Goal: Information Seeking & Learning: Learn about a topic

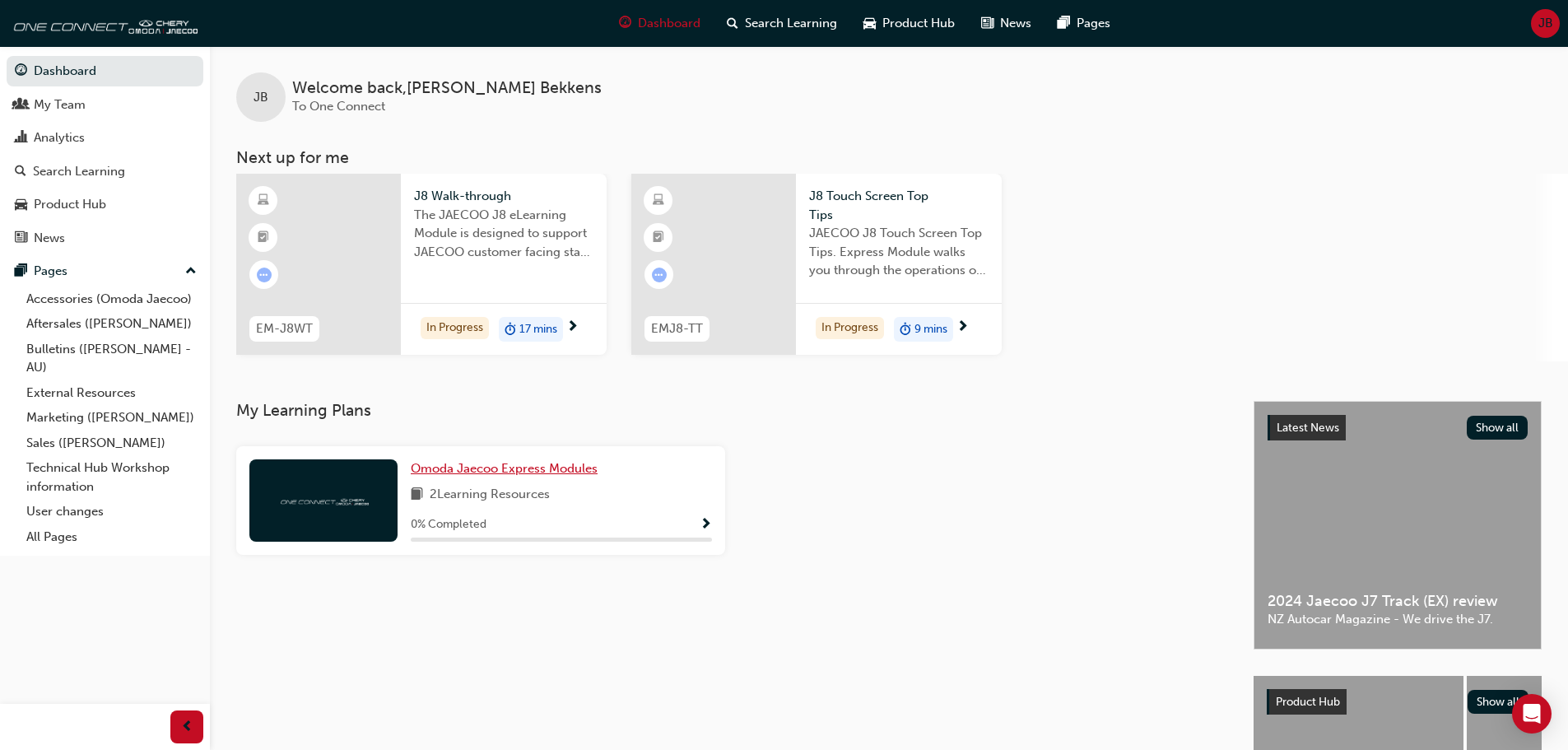
click at [539, 469] on span "Omoda Jaecoo Express Modules" at bounding box center [503, 469] width 186 height 15
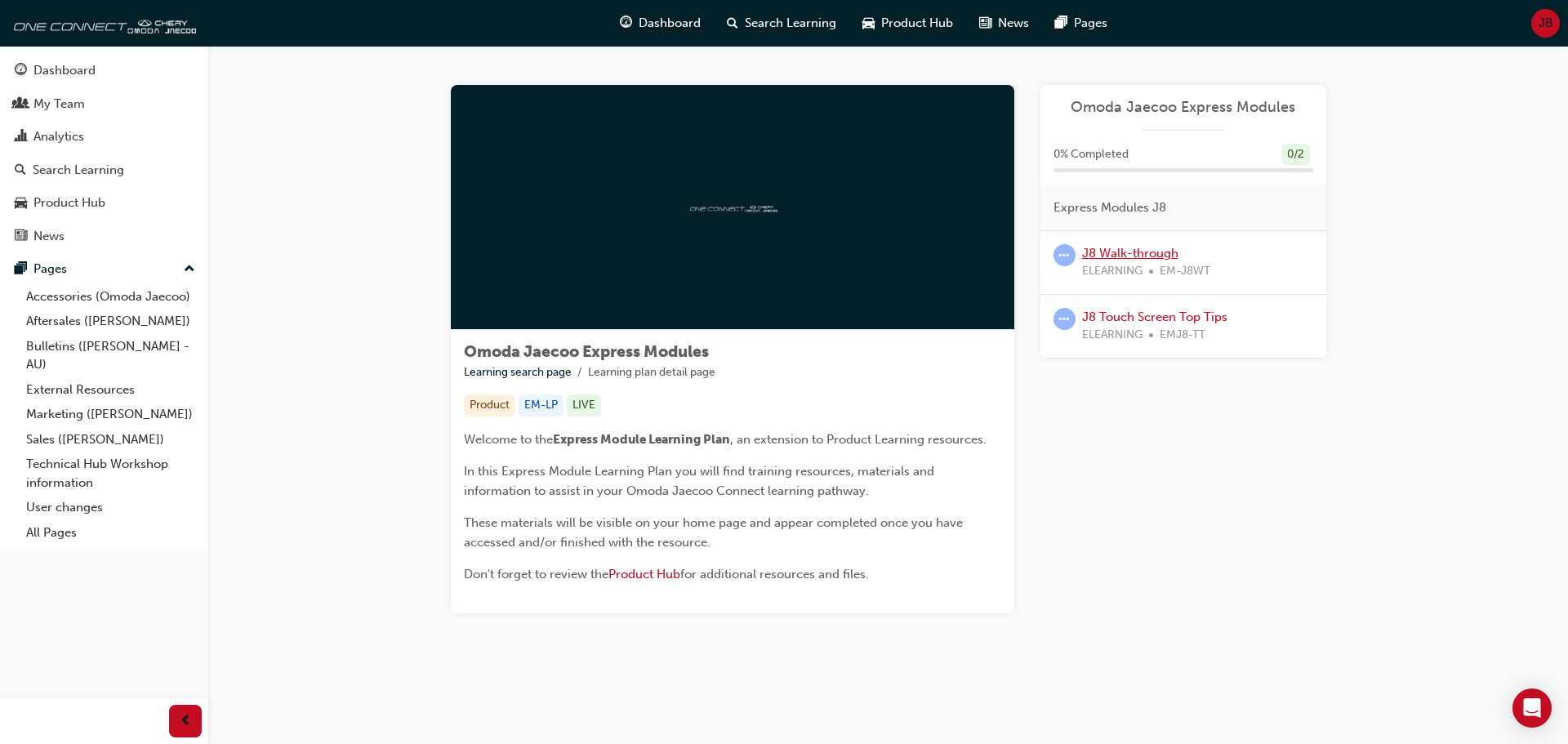
click at [1136, 255] on link "J8 Walk-through" at bounding box center [1130, 253] width 97 height 15
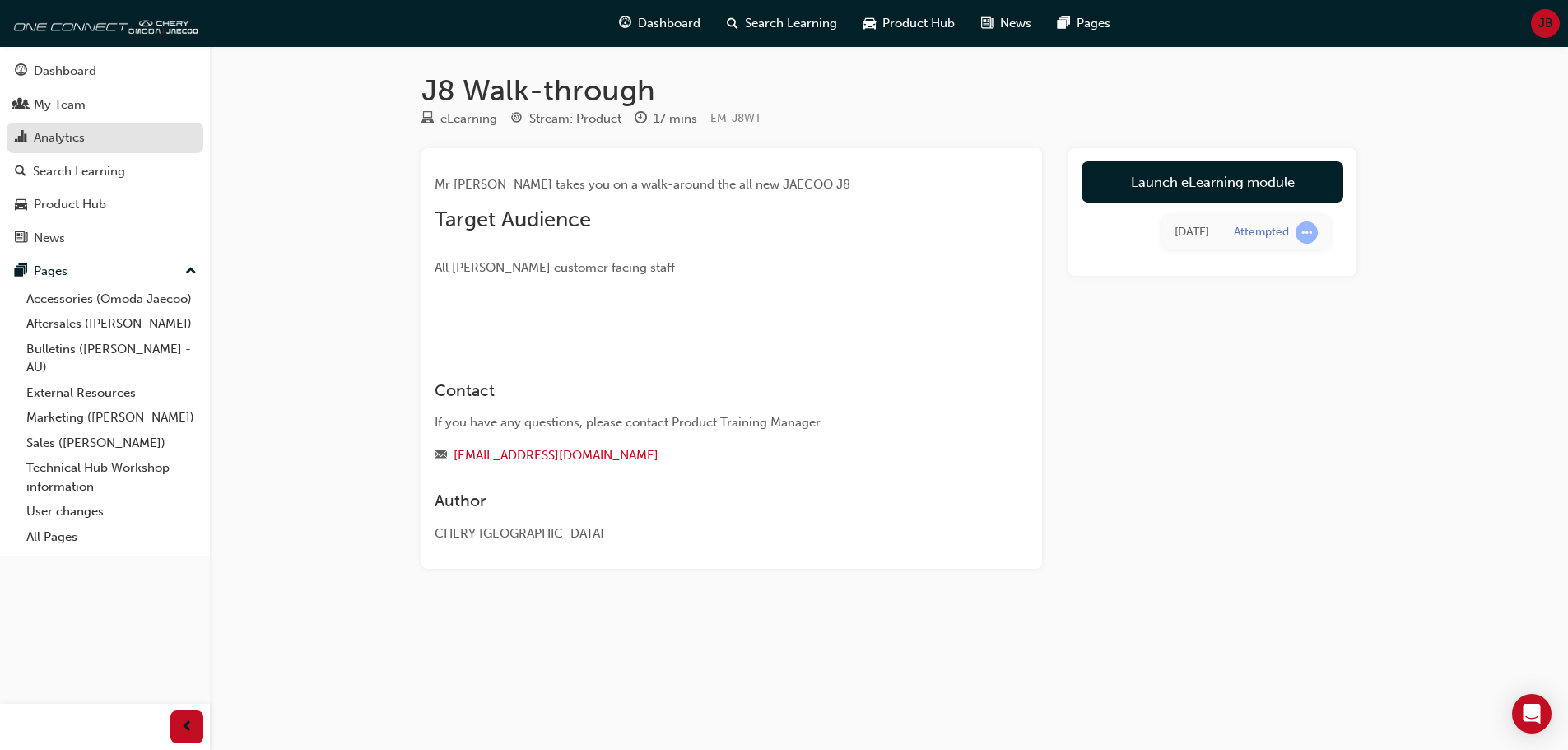
click at [91, 142] on div "Analytics" at bounding box center [105, 138] width 180 height 20
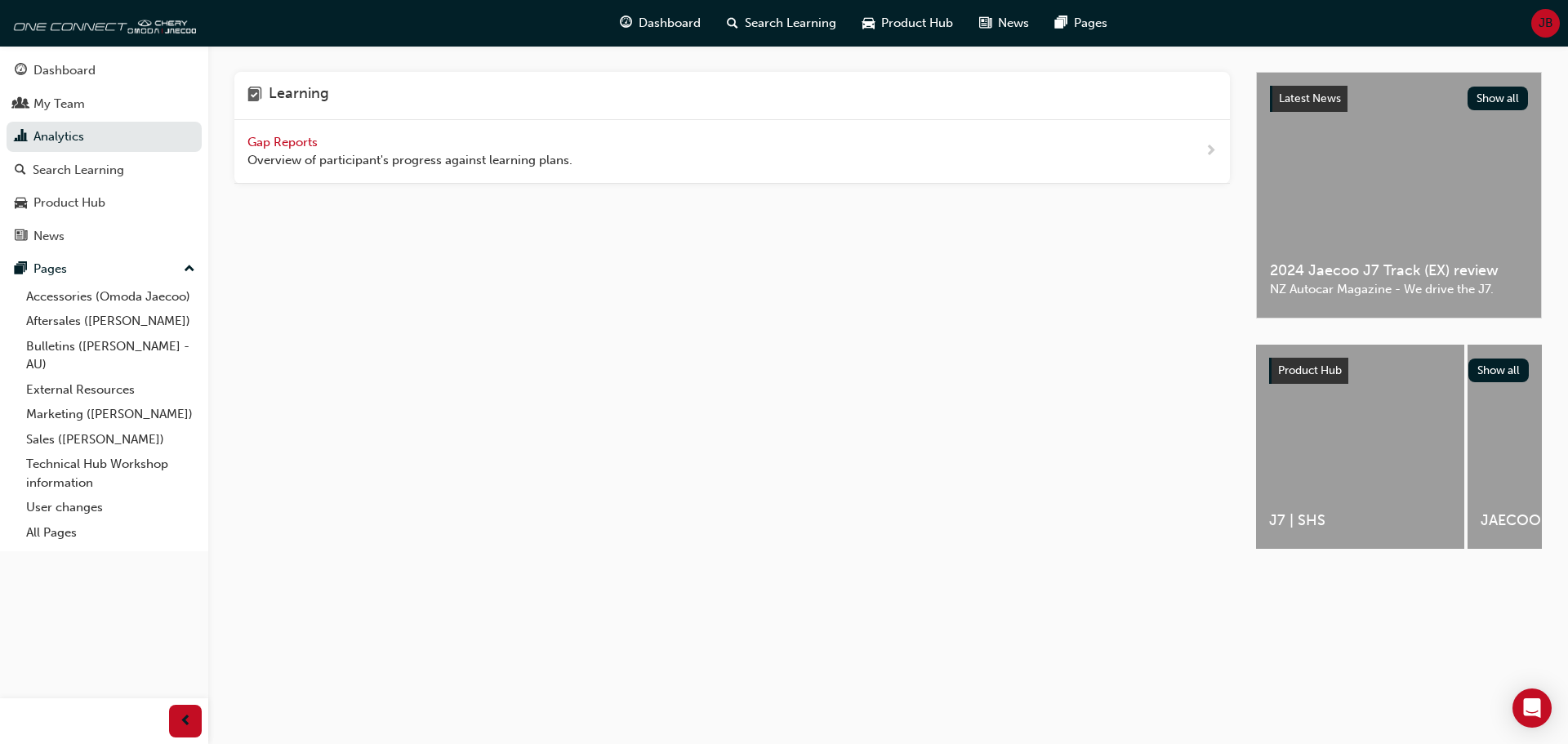
click at [310, 137] on span "Gap Reports" at bounding box center [284, 142] width 74 height 15
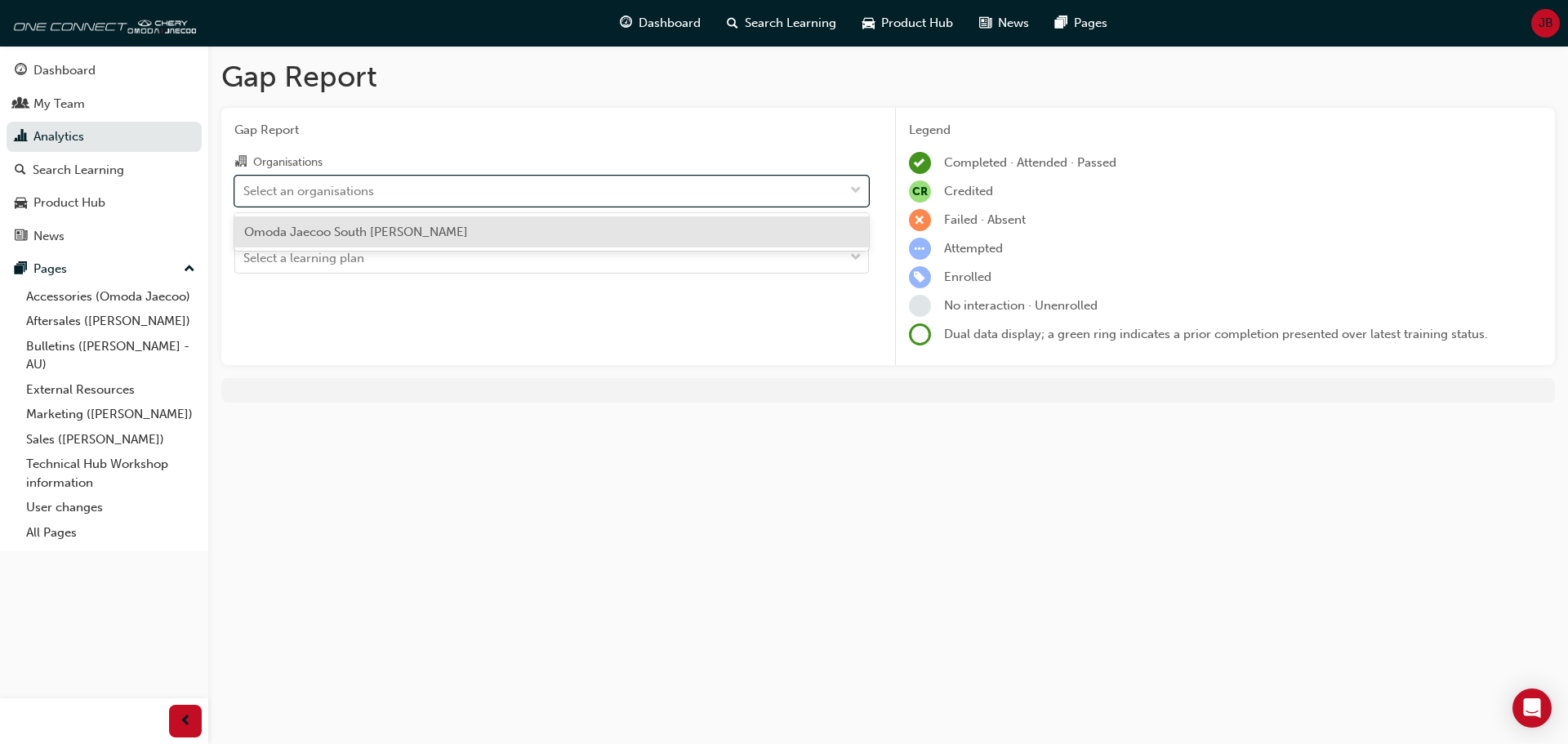
click at [457, 196] on div "Select an organisations" at bounding box center [539, 191] width 608 height 28
click at [245, 196] on input "Organisations option Omoda Jaecoo South [PERSON_NAME] focused, 1 of 1. 1 result…" at bounding box center [244, 190] width 2 height 14
click at [394, 233] on span "Omoda Jaecoo South [PERSON_NAME]" at bounding box center [356, 232] width 223 height 15
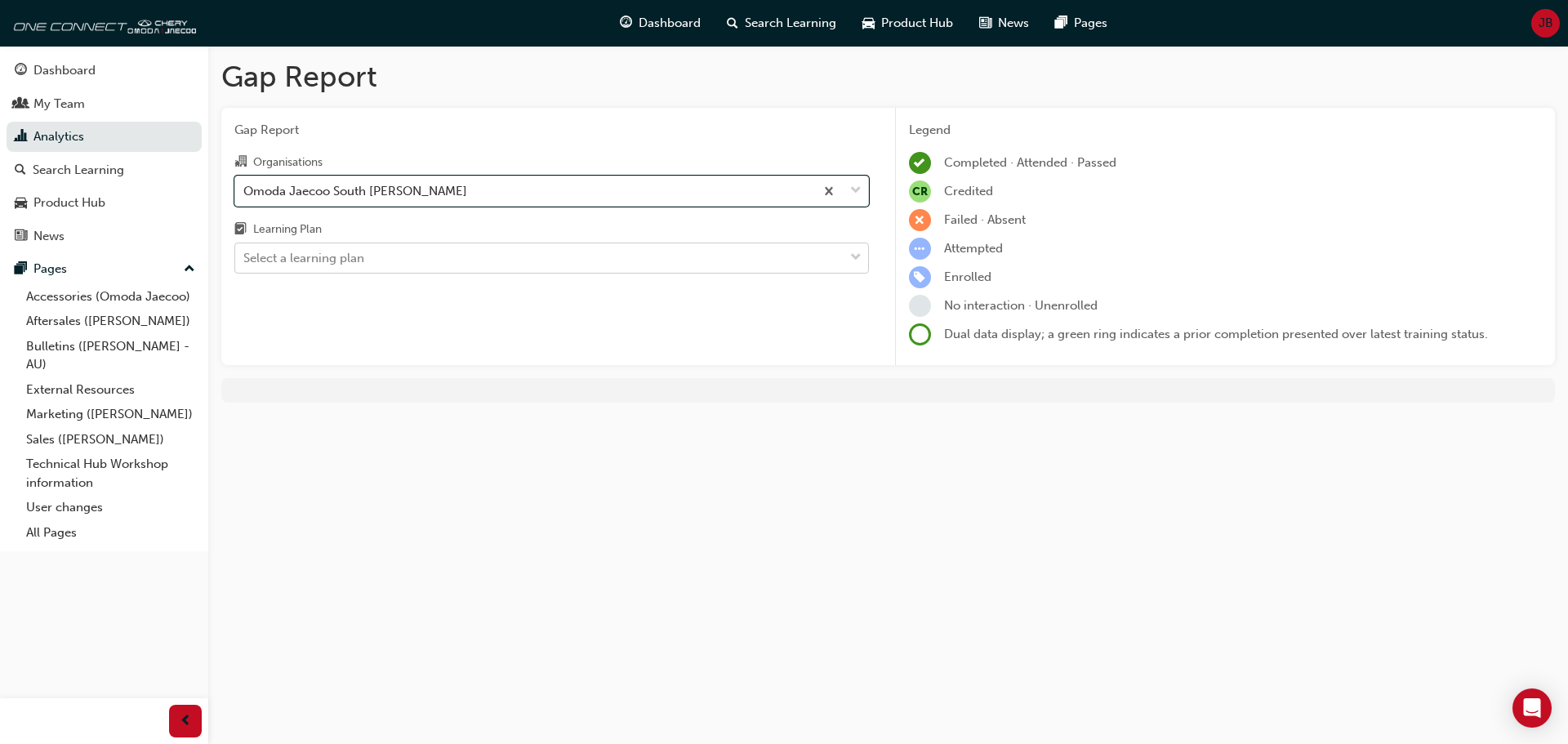
click at [394, 254] on div "Select a learning plan" at bounding box center [539, 258] width 608 height 28
click at [245, 254] on input "Learning Plan Select a learning plan" at bounding box center [244, 257] width 2 height 14
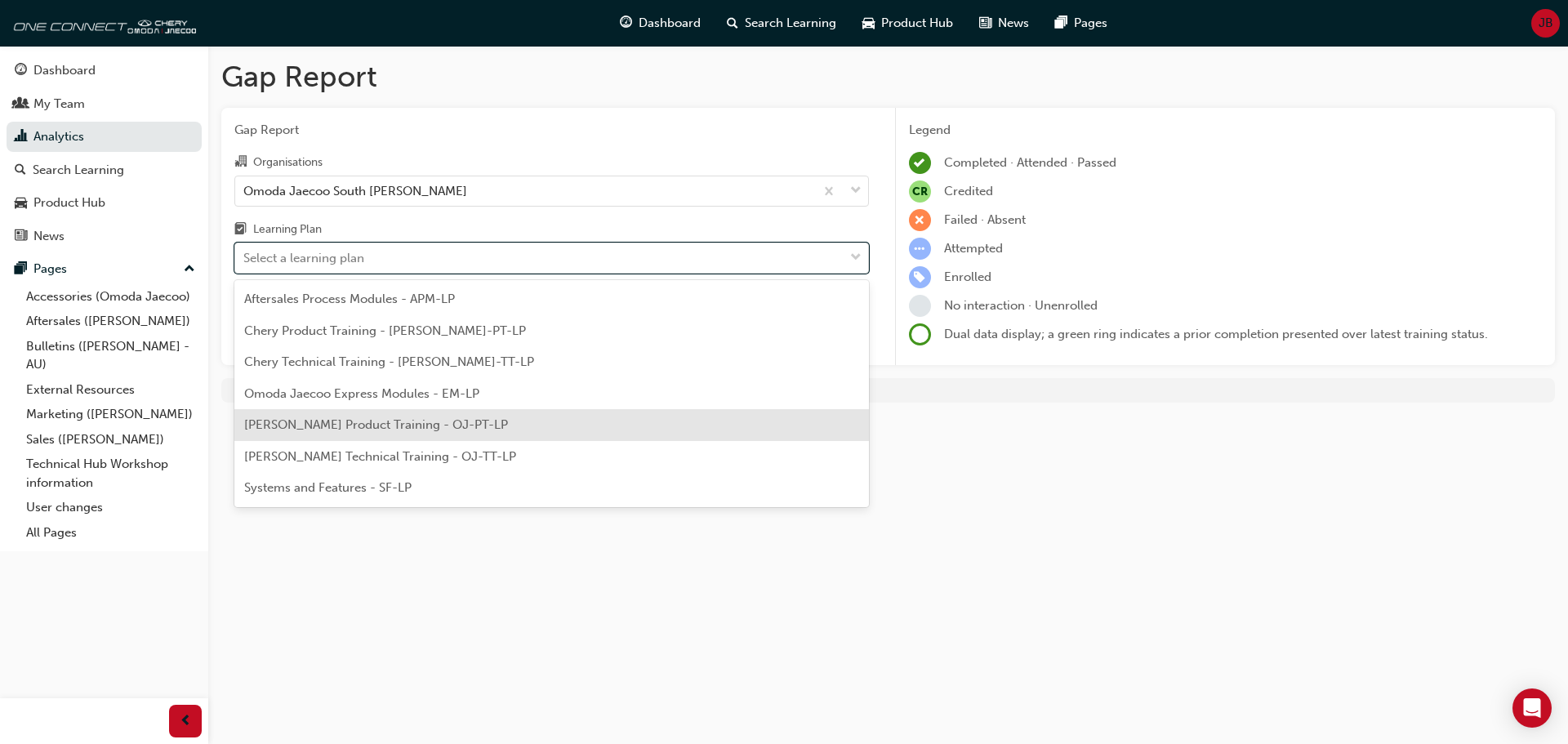
click at [424, 424] on span "[PERSON_NAME] Product Training - OJ-PT-LP" at bounding box center [376, 425] width 263 height 15
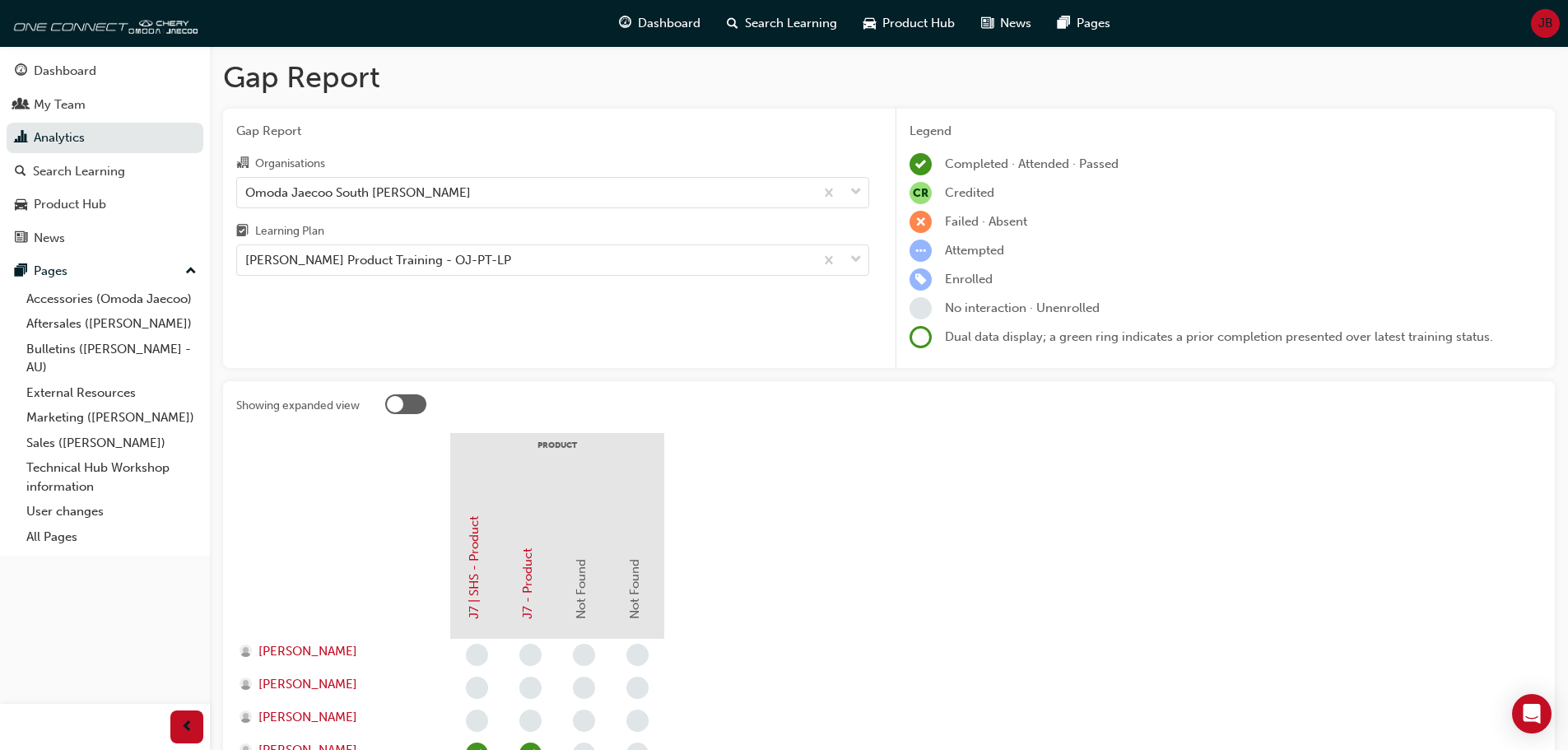
click at [1183, 101] on div "Gap Report Gap Report Organisations Omoda Jaecoo South [PERSON_NAME] Learning P…" at bounding box center [888, 621] width 1358 height 1152
click at [91, 204] on div "Product Hub" at bounding box center [70, 204] width 73 height 19
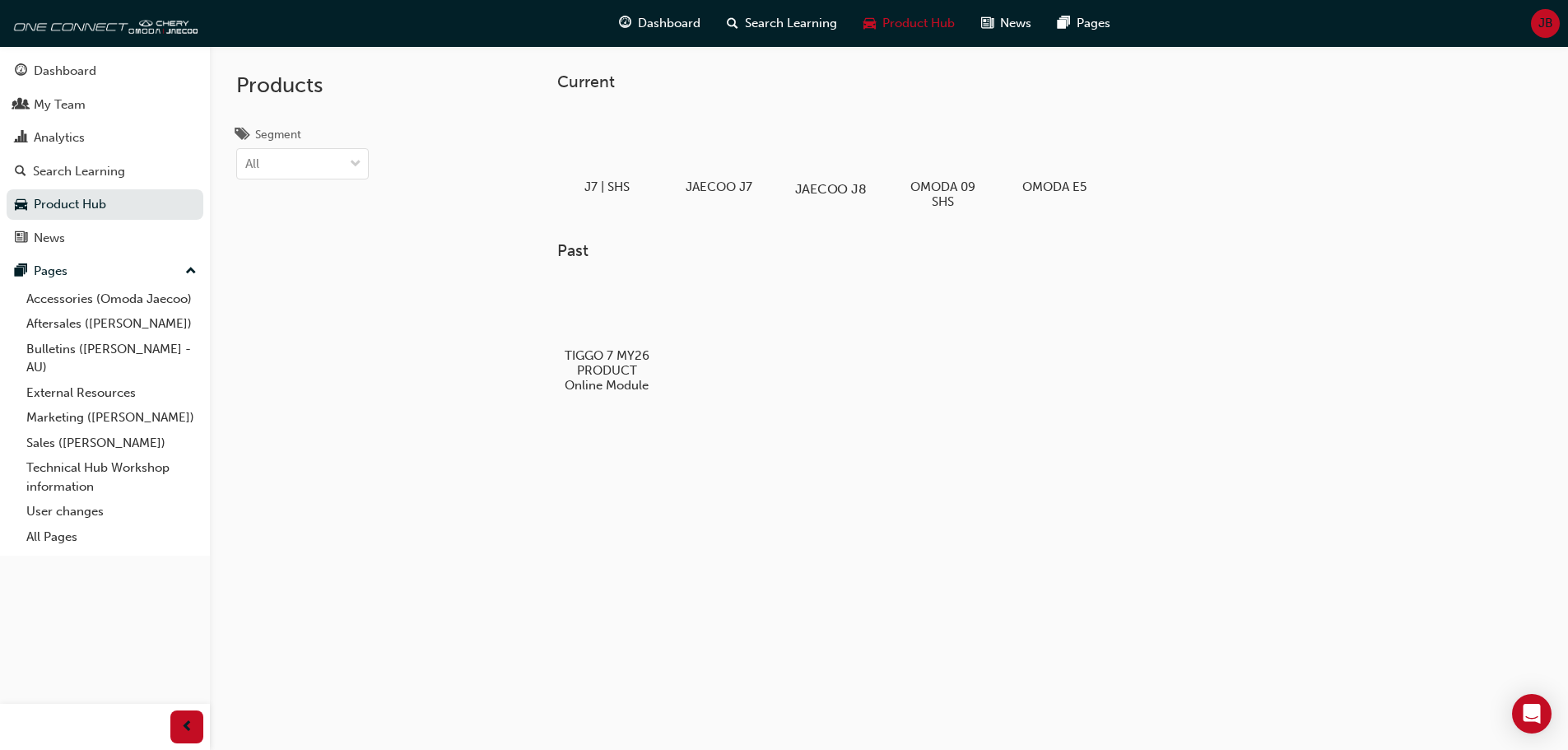
click at [856, 154] on div at bounding box center [829, 142] width 91 height 66
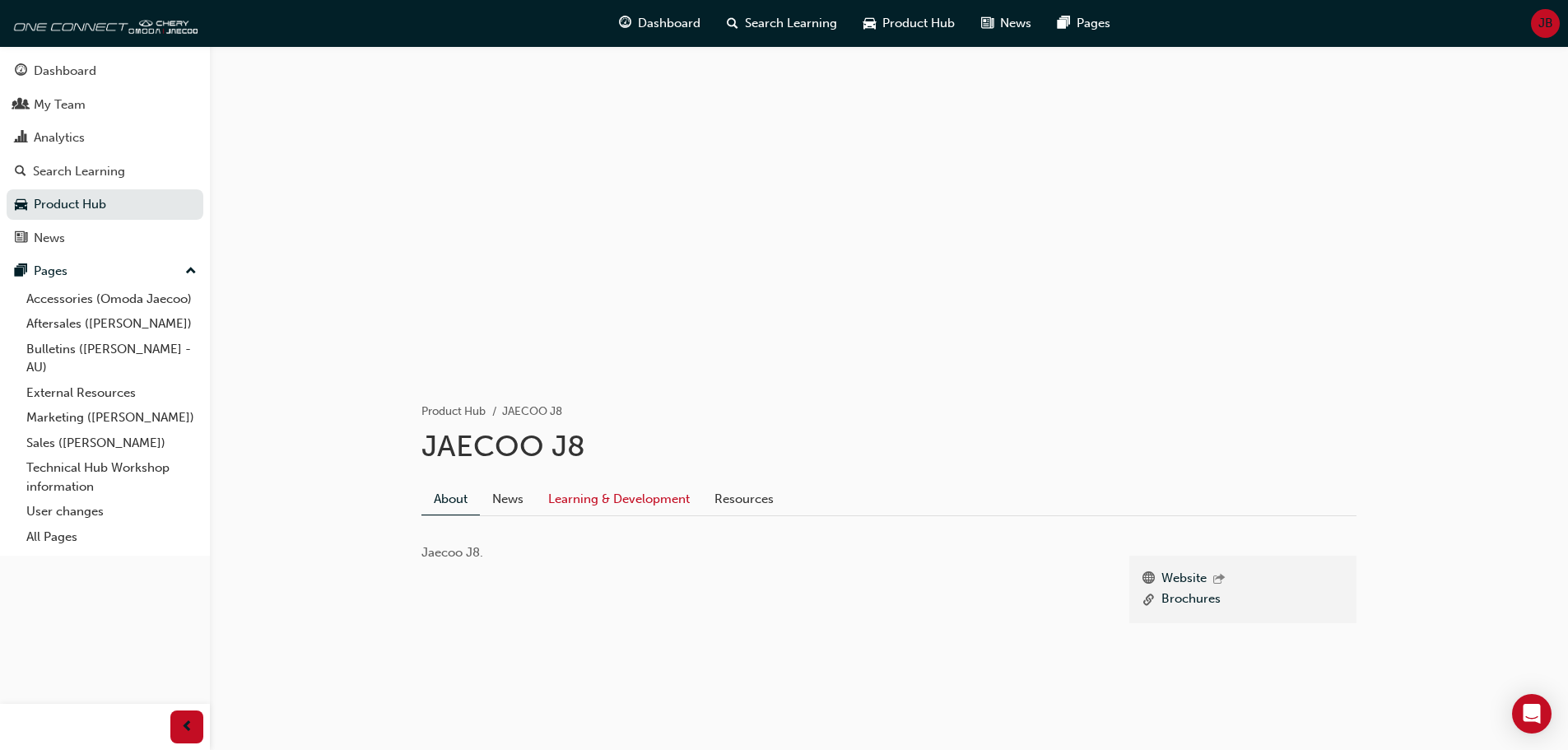
click at [643, 498] on link "Learning & Development" at bounding box center [618, 499] width 166 height 31
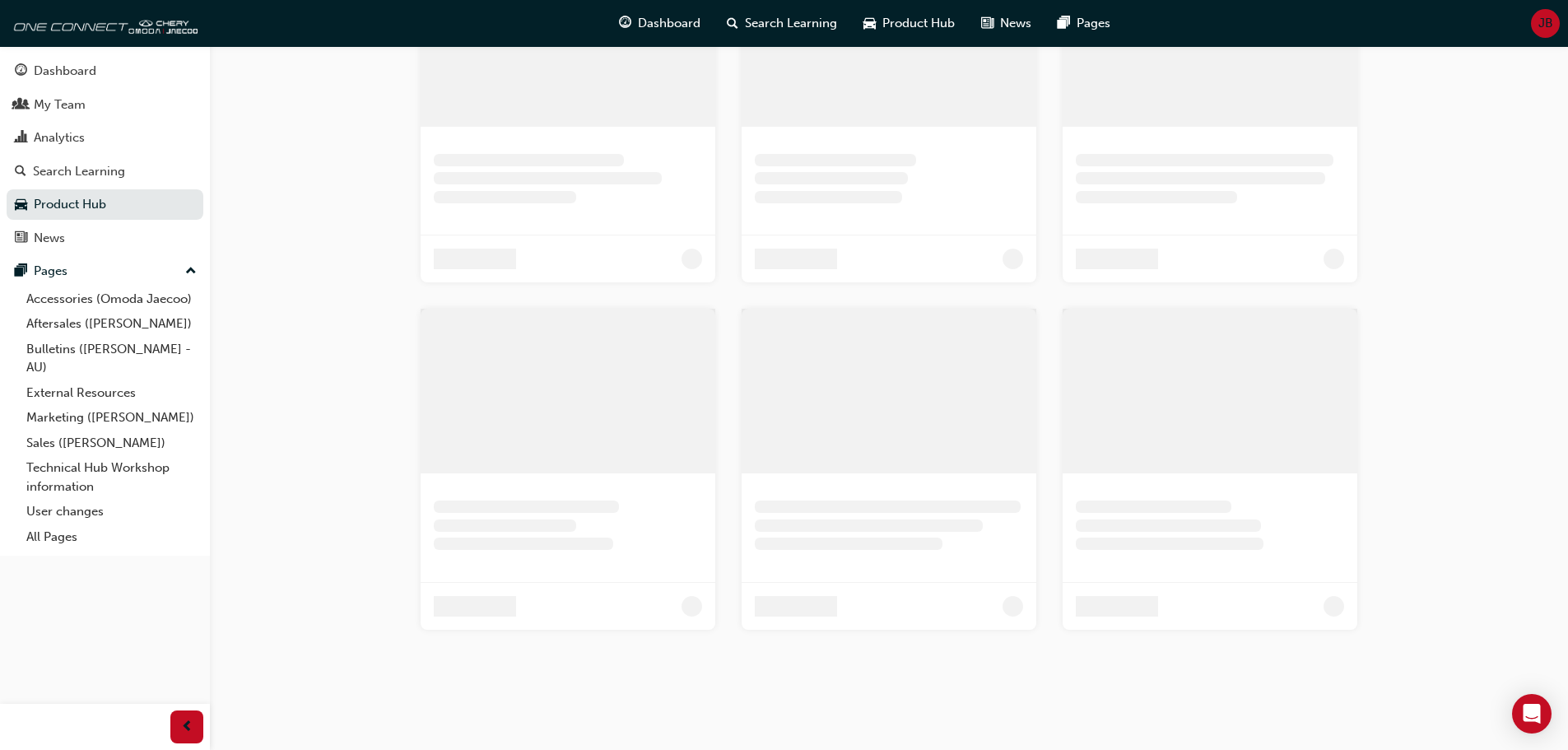
scroll to position [330, 0]
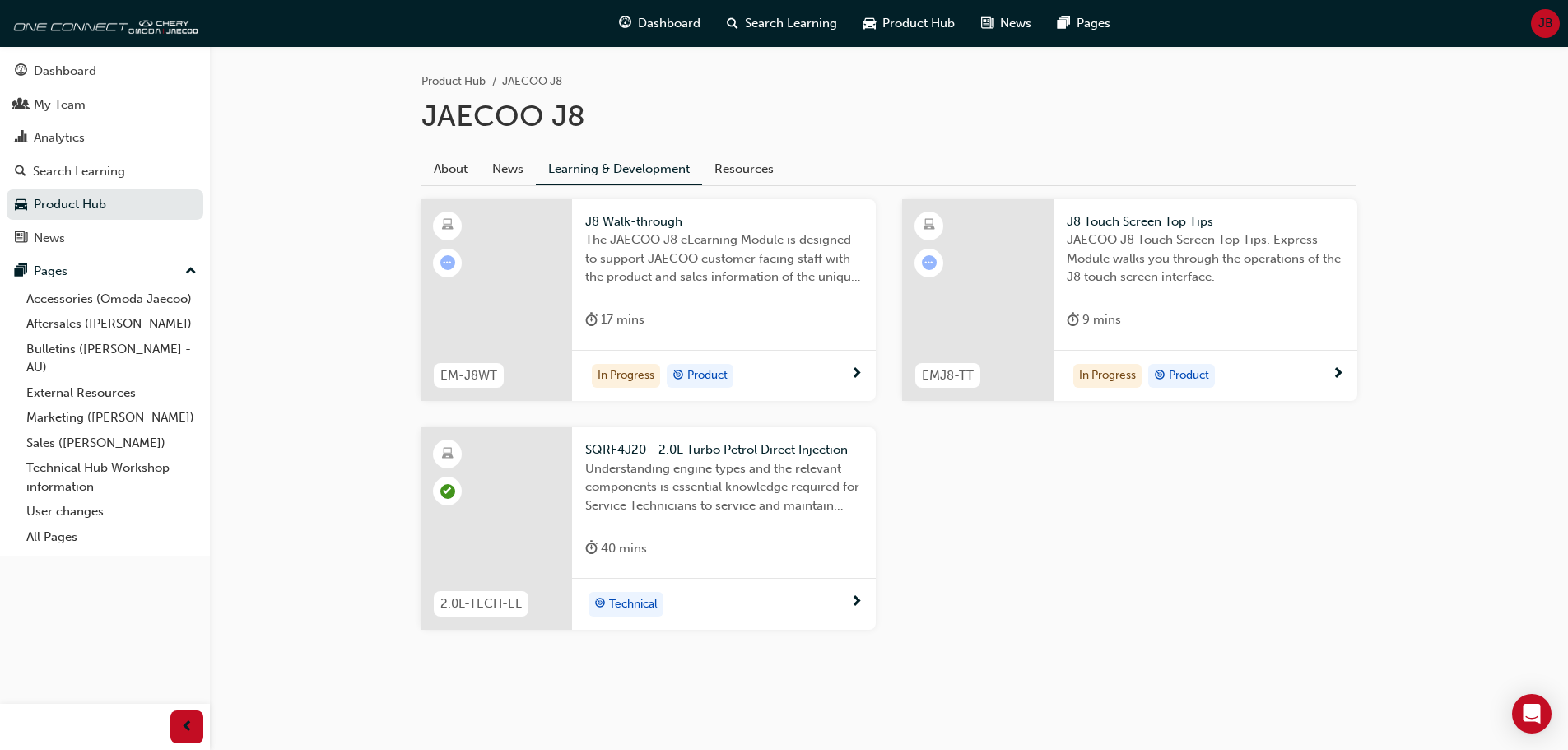
click at [638, 220] on span "J8 Walk-through" at bounding box center [724, 222] width 277 height 19
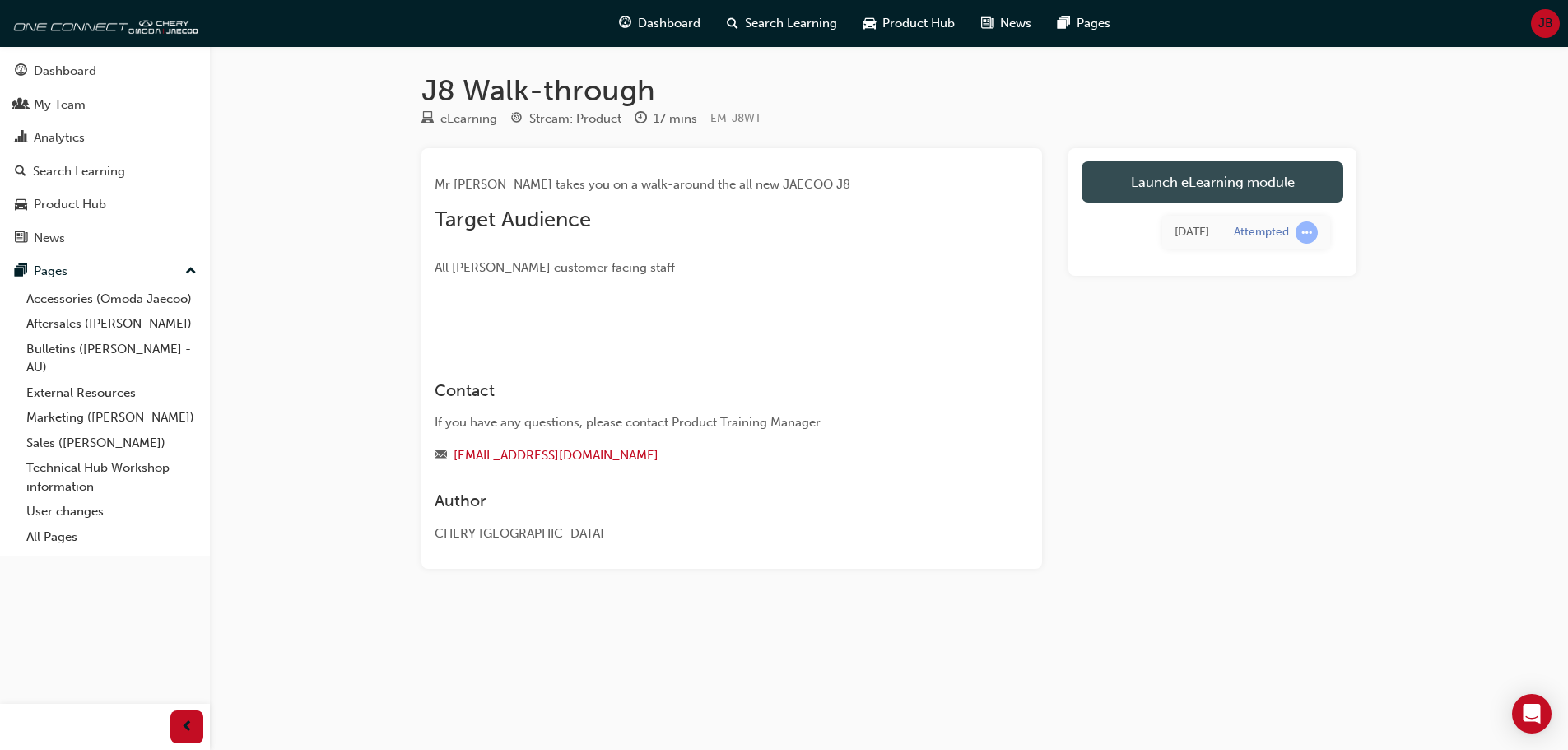
click at [1138, 178] on link "Launch eLearning module" at bounding box center [1212, 182] width 262 height 41
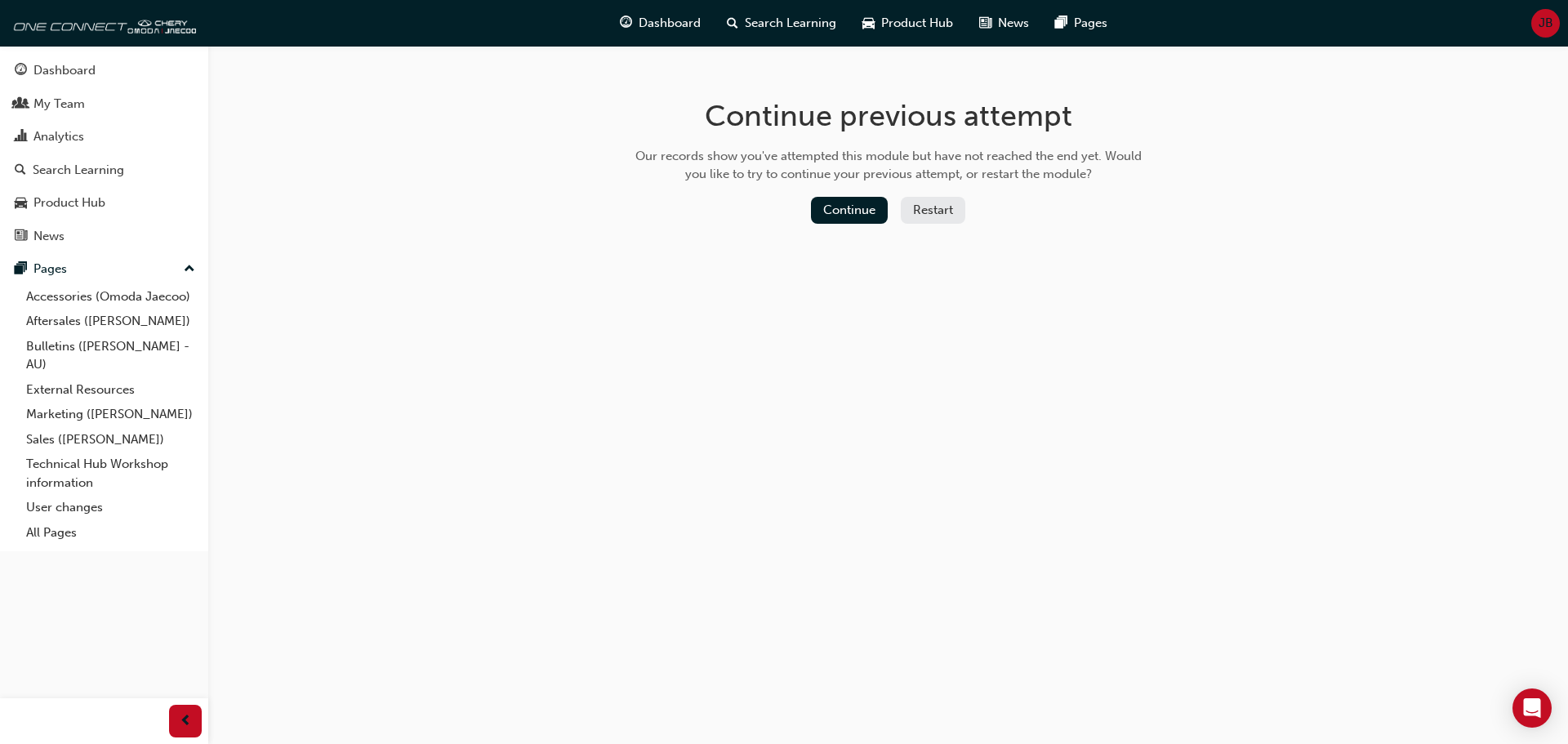
click at [828, 225] on div "Continue Restart" at bounding box center [889, 213] width 518 height 34
click at [830, 217] on button "Continue" at bounding box center [850, 211] width 77 height 27
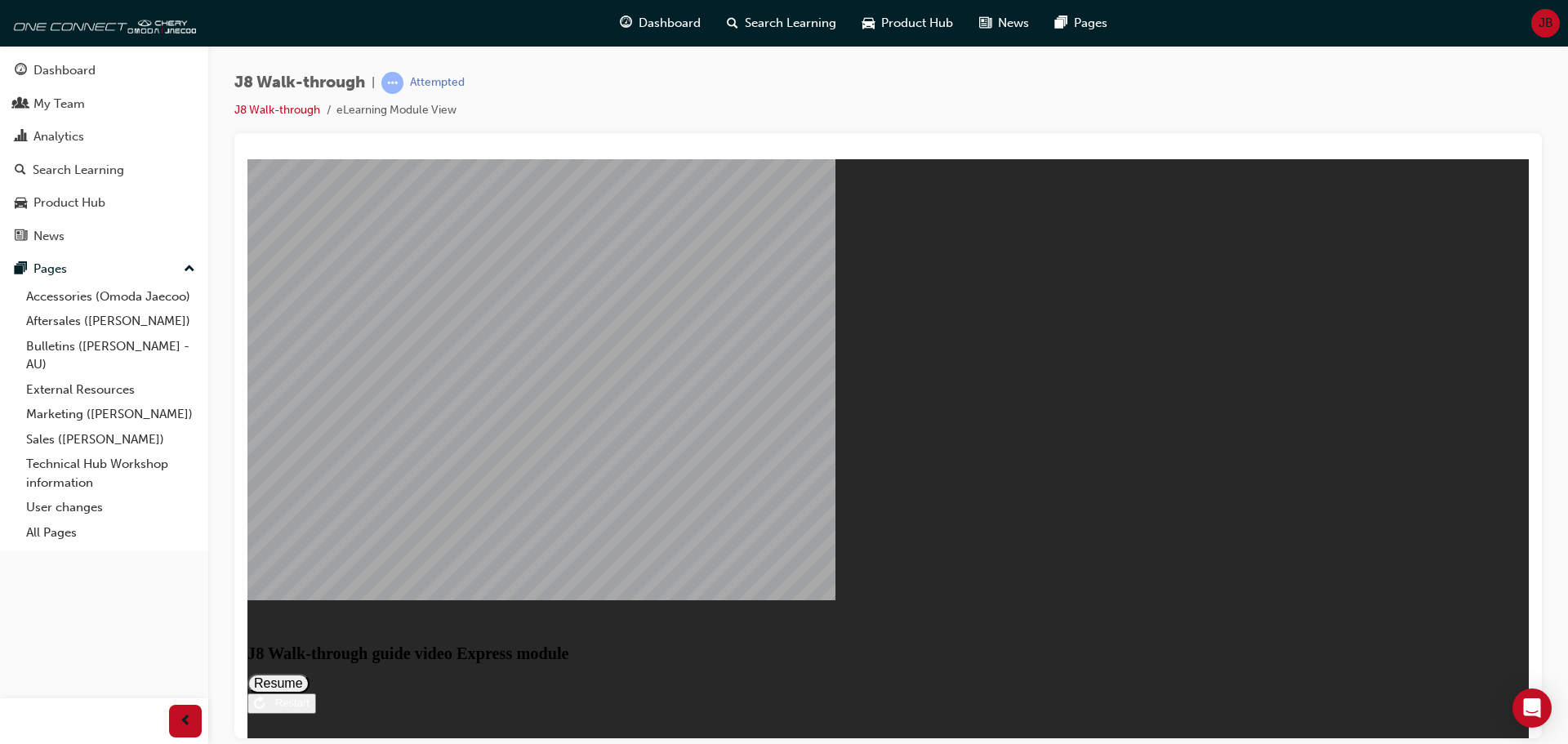
click at [310, 673] on button "Resume" at bounding box center [278, 683] width 62 height 20
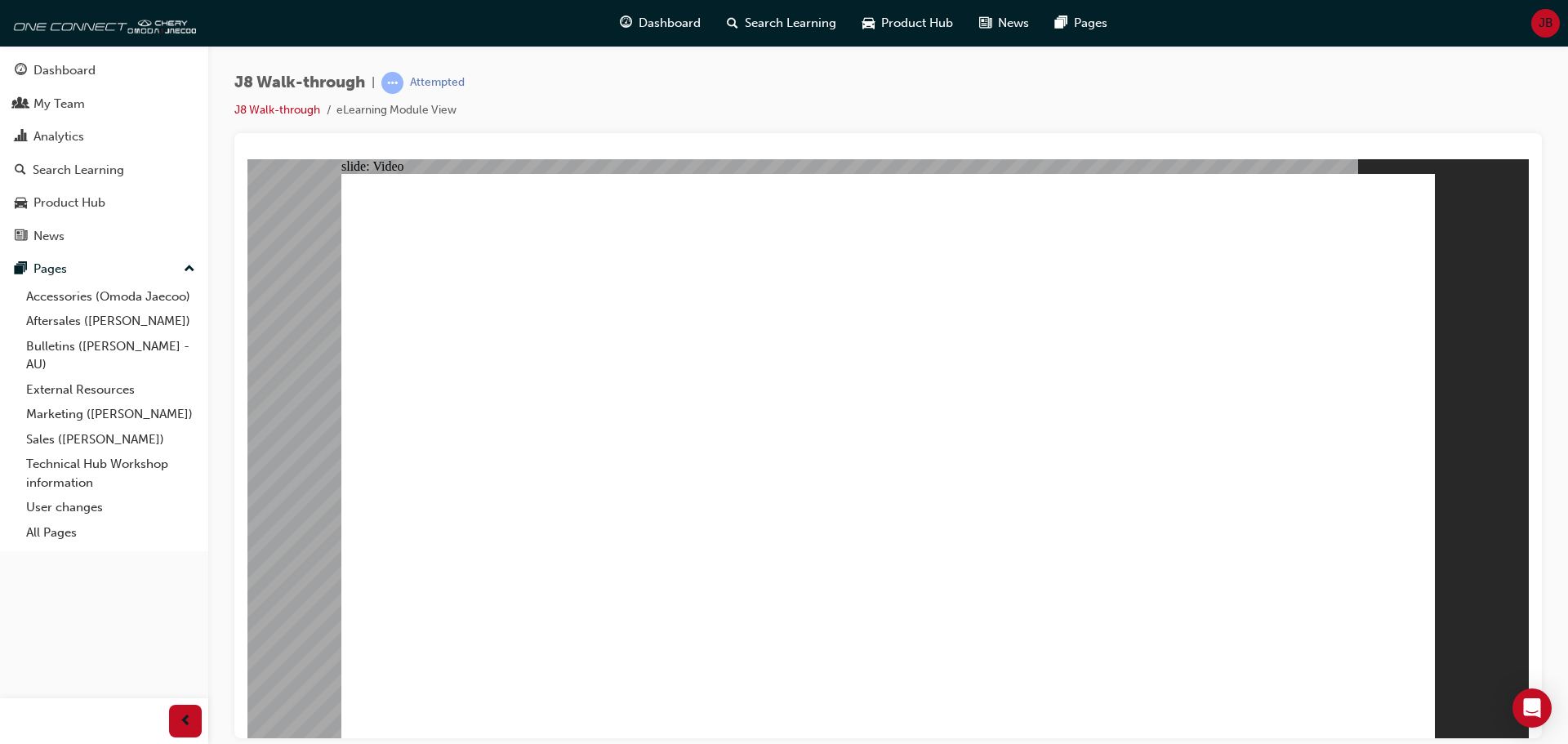
click at [969, 88] on div "J8 Walk-through | Attempted J8 Walk-through eLearning Module View" at bounding box center [888, 102] width 1307 height 61
click at [1542, 255] on div at bounding box center [888, 436] width 1307 height 605
